Goal: Information Seeking & Learning: Learn about a topic

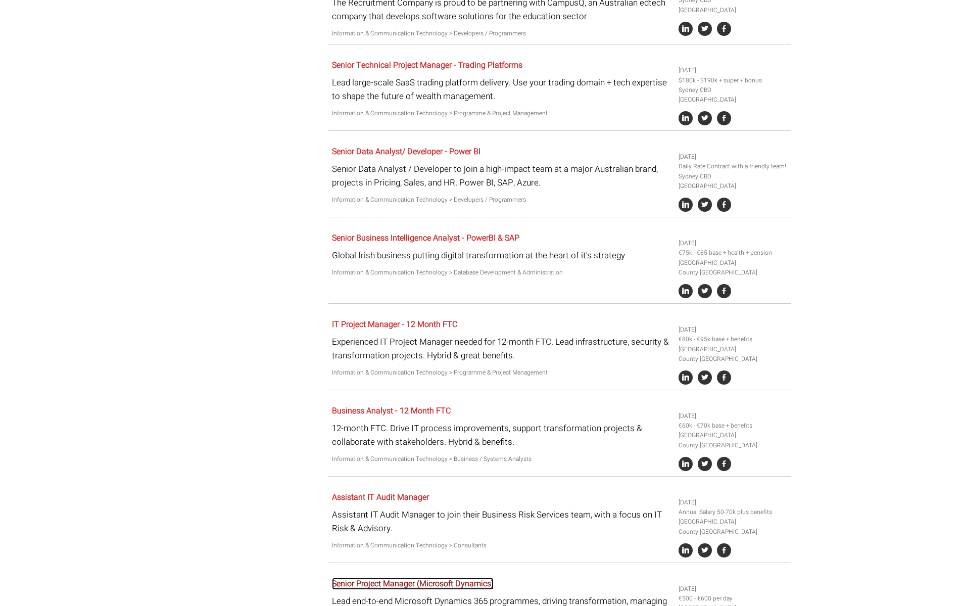
scroll to position [1321, 0]
